Goal: Find contact information: Find contact information

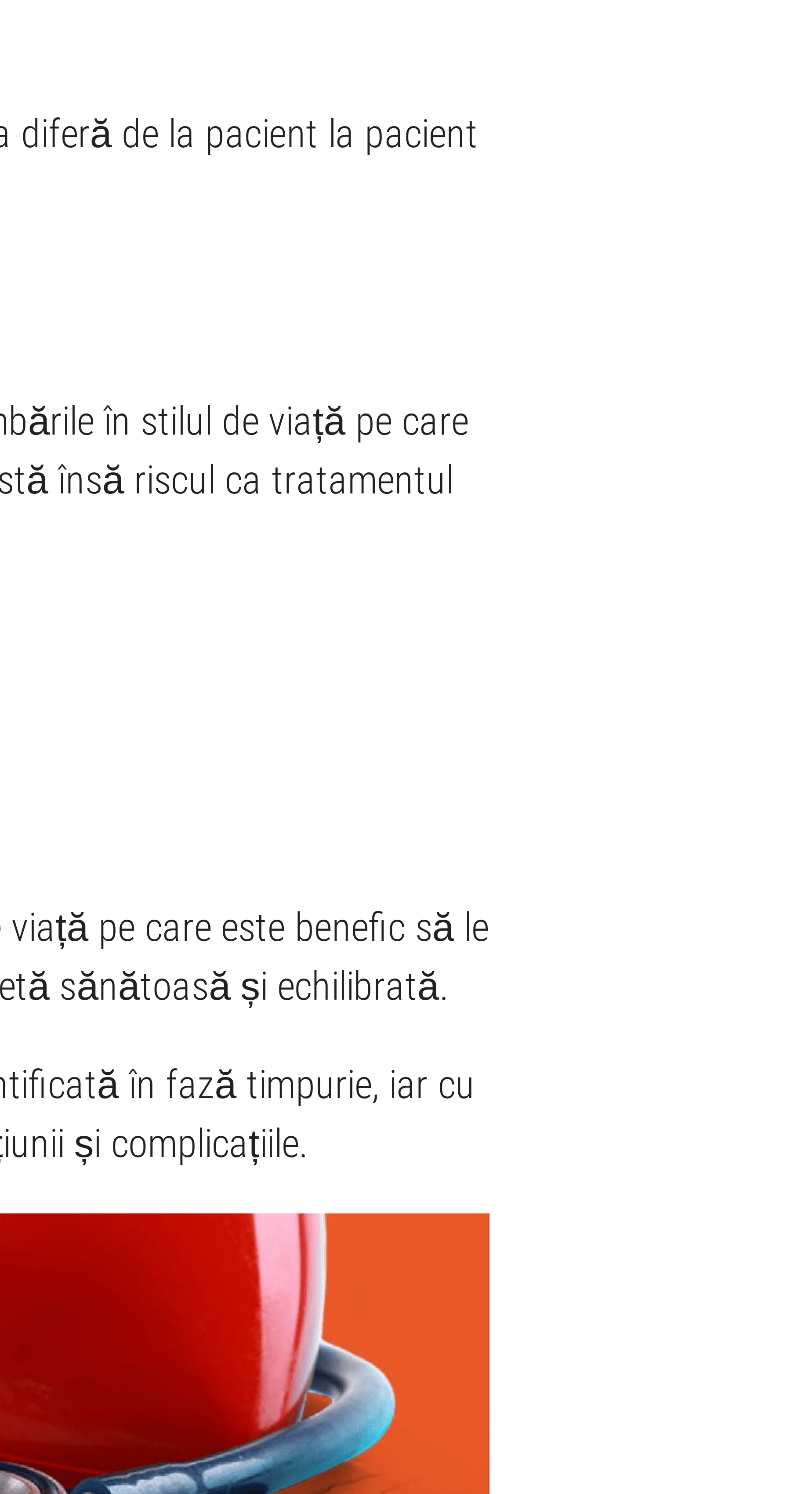
scroll to position [2457, 0]
